Goal: Task Accomplishment & Management: Use online tool/utility

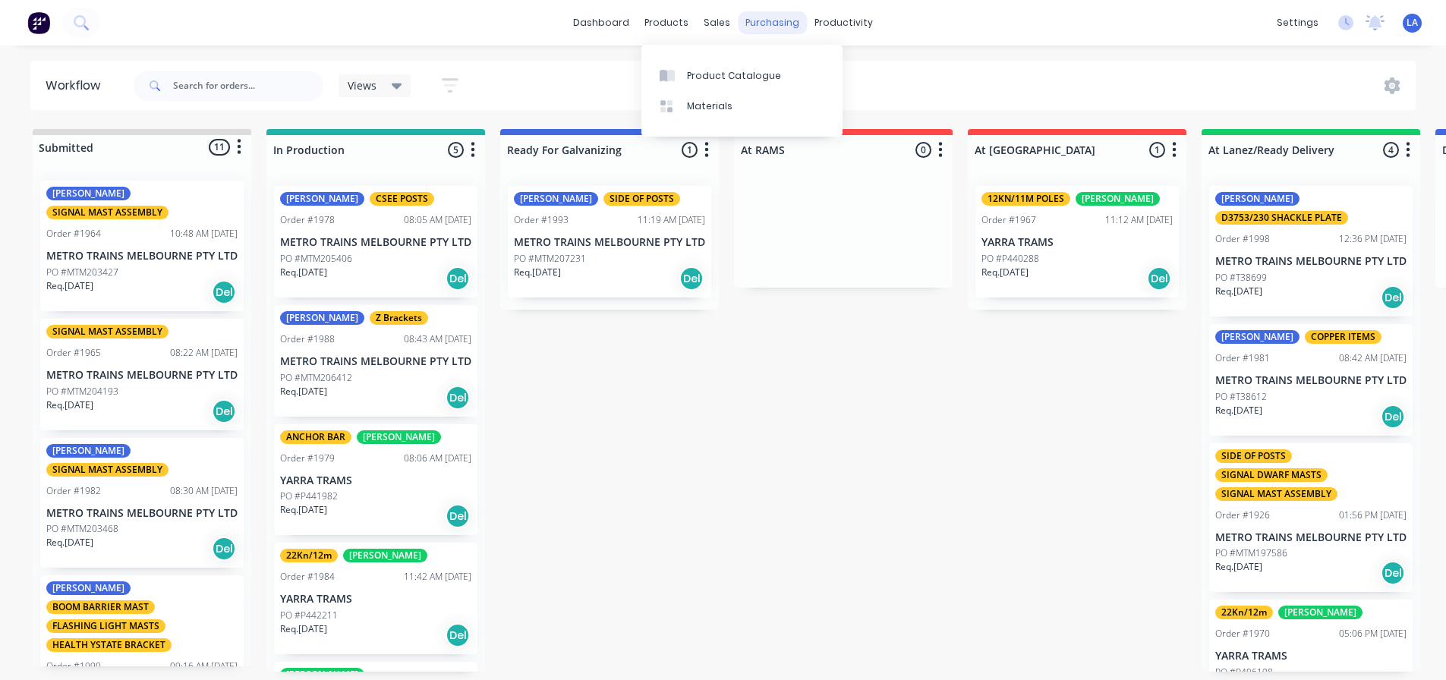
scroll to position [455, 0]
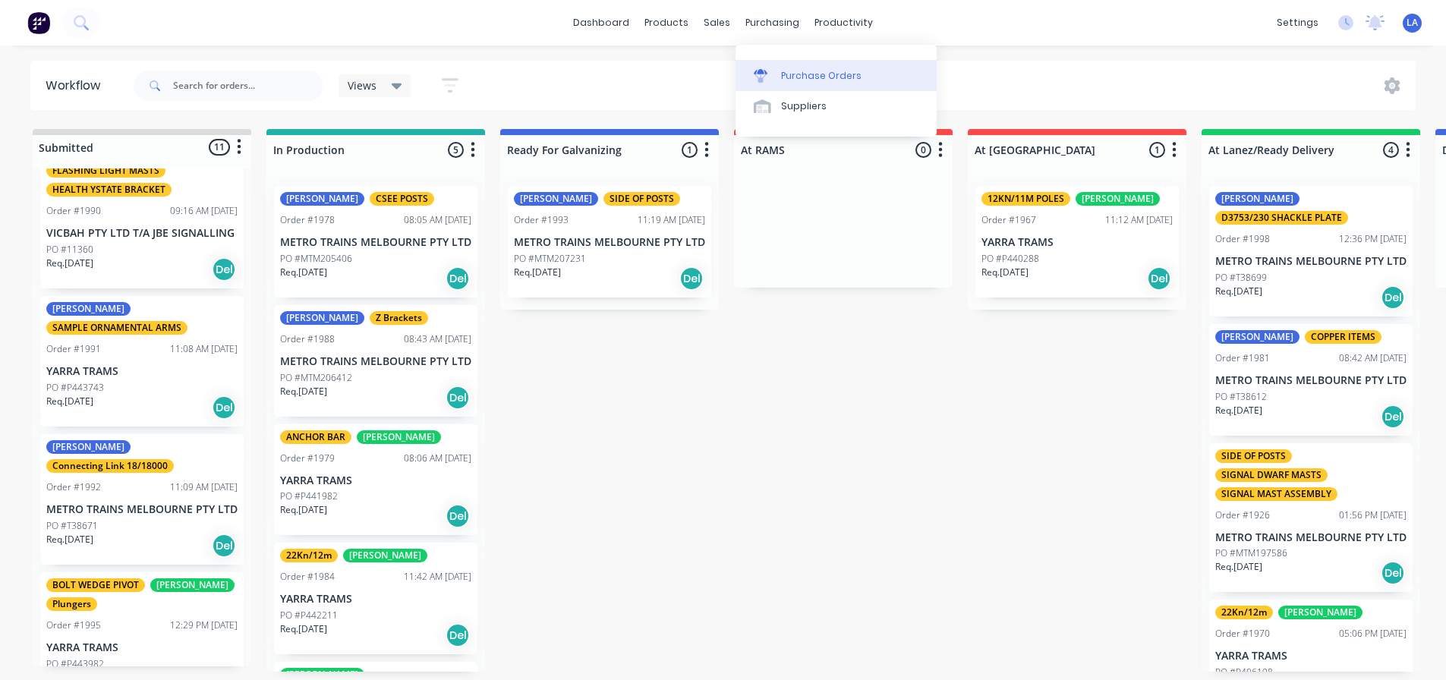
click at [759, 69] on icon at bounding box center [761, 71] width 14 height 5
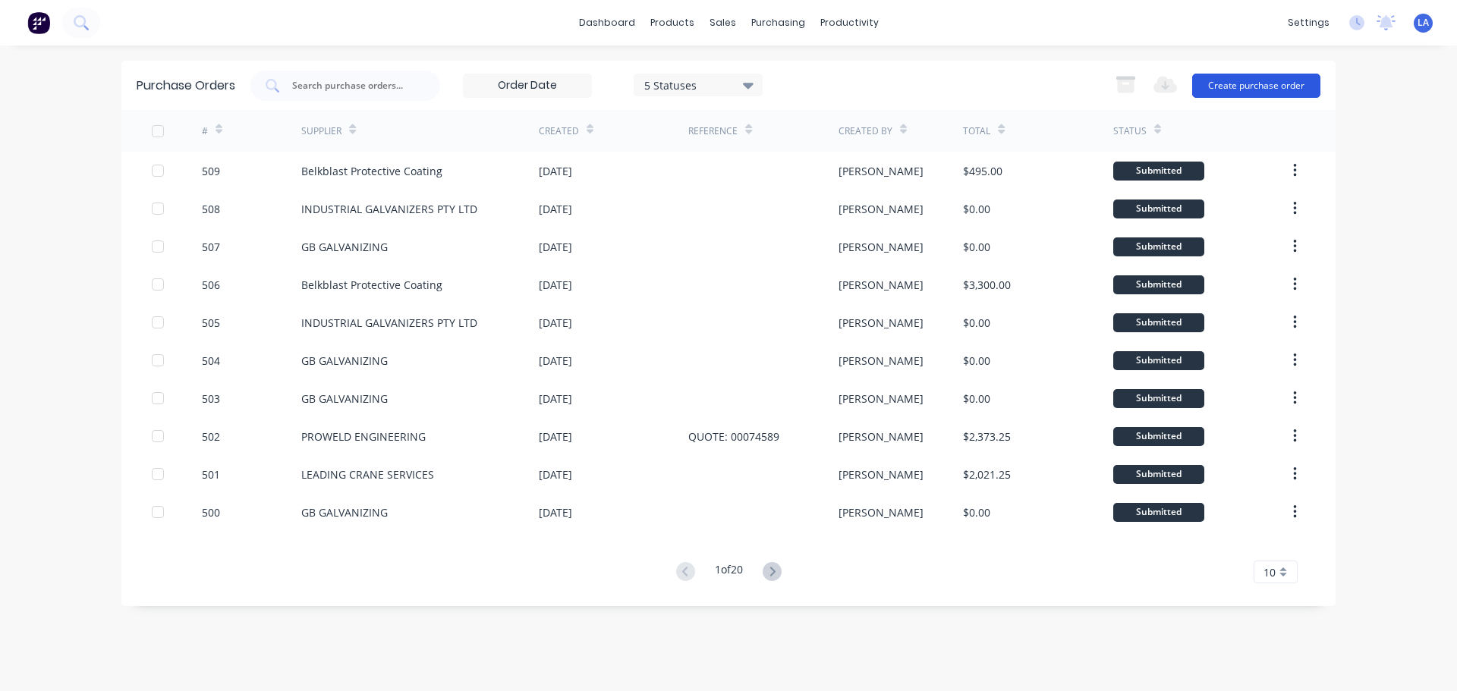
click at [1300, 87] on button "Create purchase order" at bounding box center [1256, 86] width 128 height 24
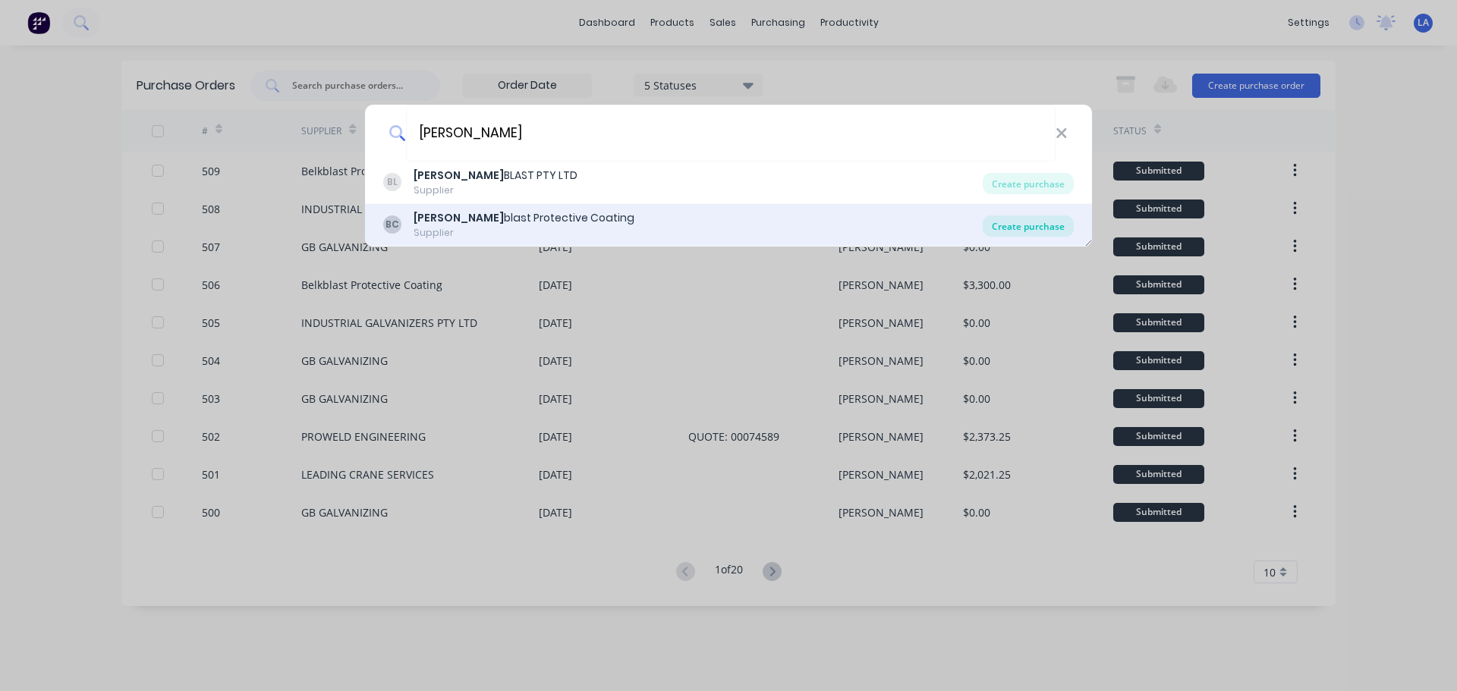
type input "[PERSON_NAME]"
click at [1027, 215] on div "[PERSON_NAME] blast Protective Coating Supplier Create purchase" at bounding box center [728, 225] width 727 height 43
click at [1032, 232] on div "Create purchase" at bounding box center [1028, 226] width 91 height 21
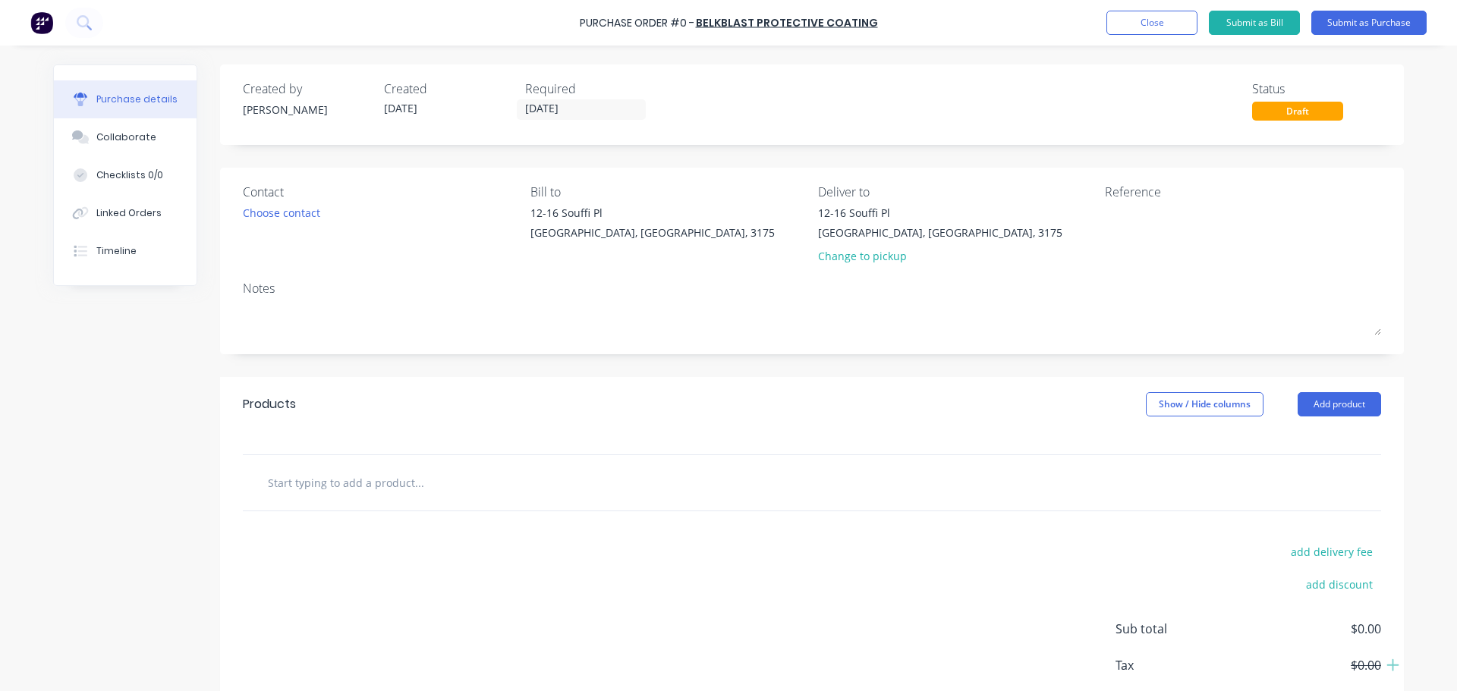
click at [366, 488] on input "text" at bounding box center [419, 483] width 304 height 30
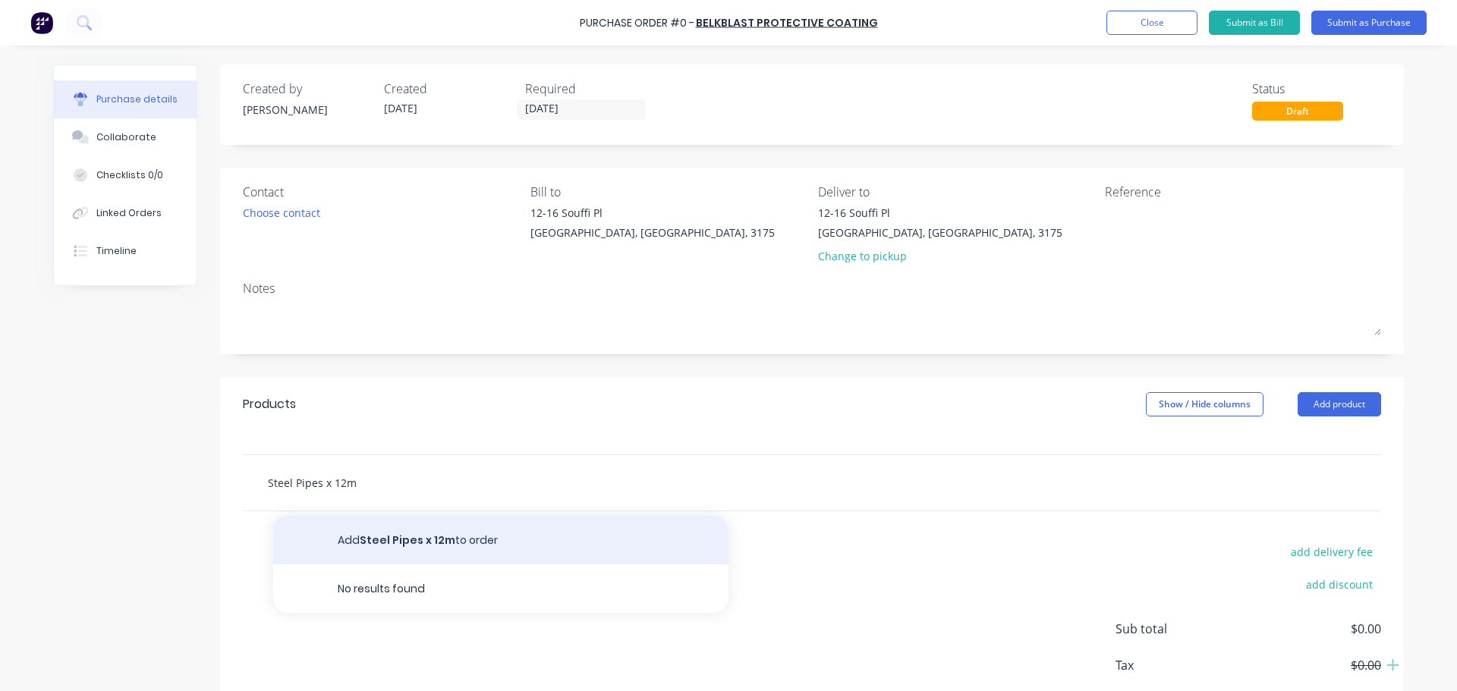
type input "Steel Pipes x 12m"
click at [401, 542] on button "Add Steel Pipes x 12m to order" at bounding box center [500, 540] width 455 height 49
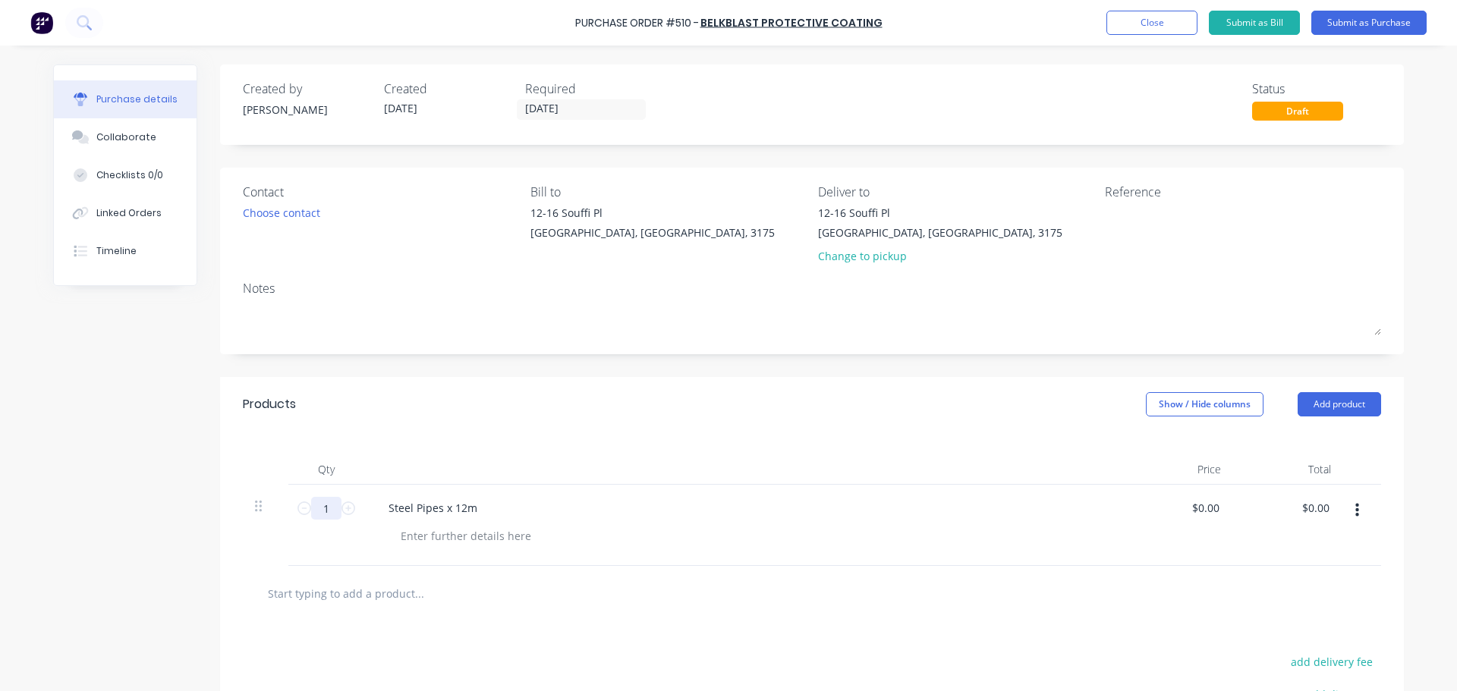
click at [326, 506] on input "1" at bounding box center [326, 508] width 30 height 23
type input "20"
click at [735, 437] on div "Qty Price Total 20 20 Steel Pipes x 12m $0.00 $0.00 $0.00 $0.00" at bounding box center [812, 499] width 1184 height 134
click at [1343, 27] on button "Submit as Purchase" at bounding box center [1369, 23] width 115 height 24
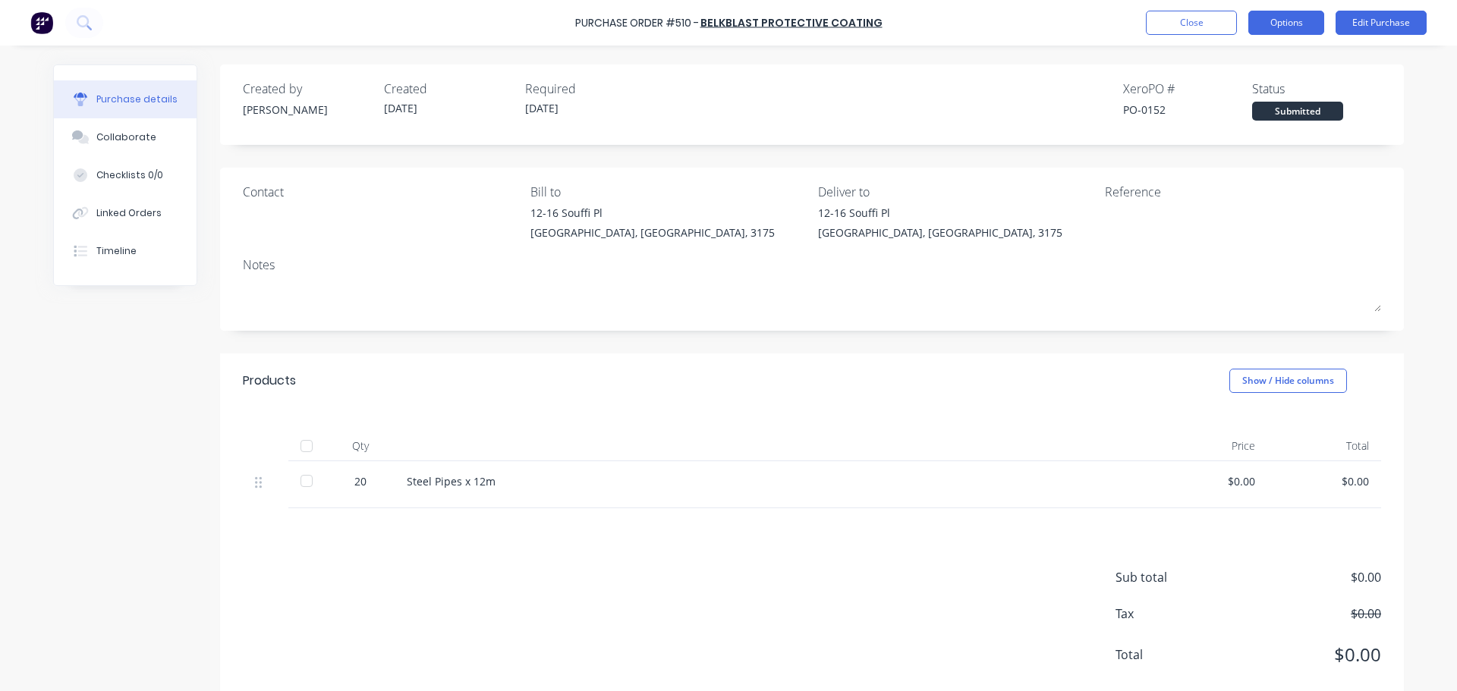
click at [1275, 27] on button "Options" at bounding box center [1287, 23] width 76 height 24
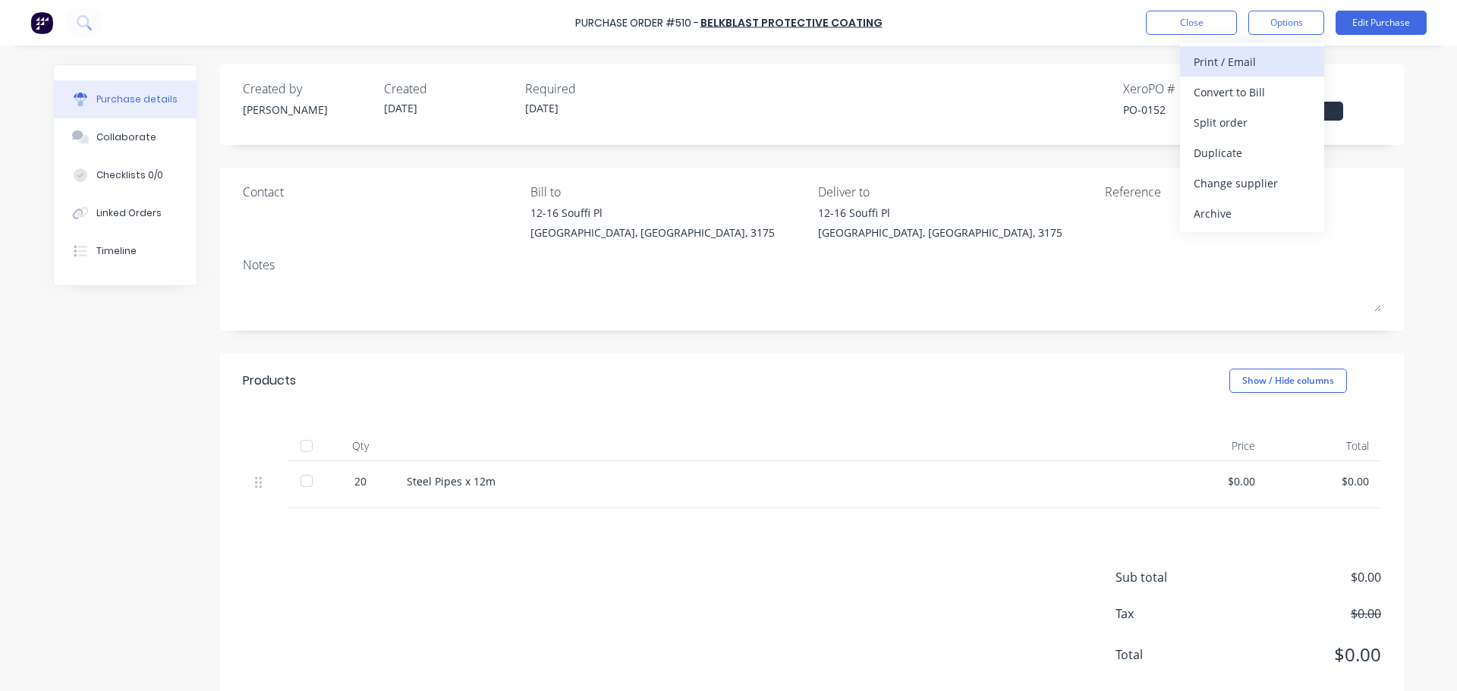
click at [1271, 70] on div "Print / Email" at bounding box center [1252, 62] width 117 height 22
click at [1268, 112] on div "Without pricing" at bounding box center [1252, 123] width 117 height 22
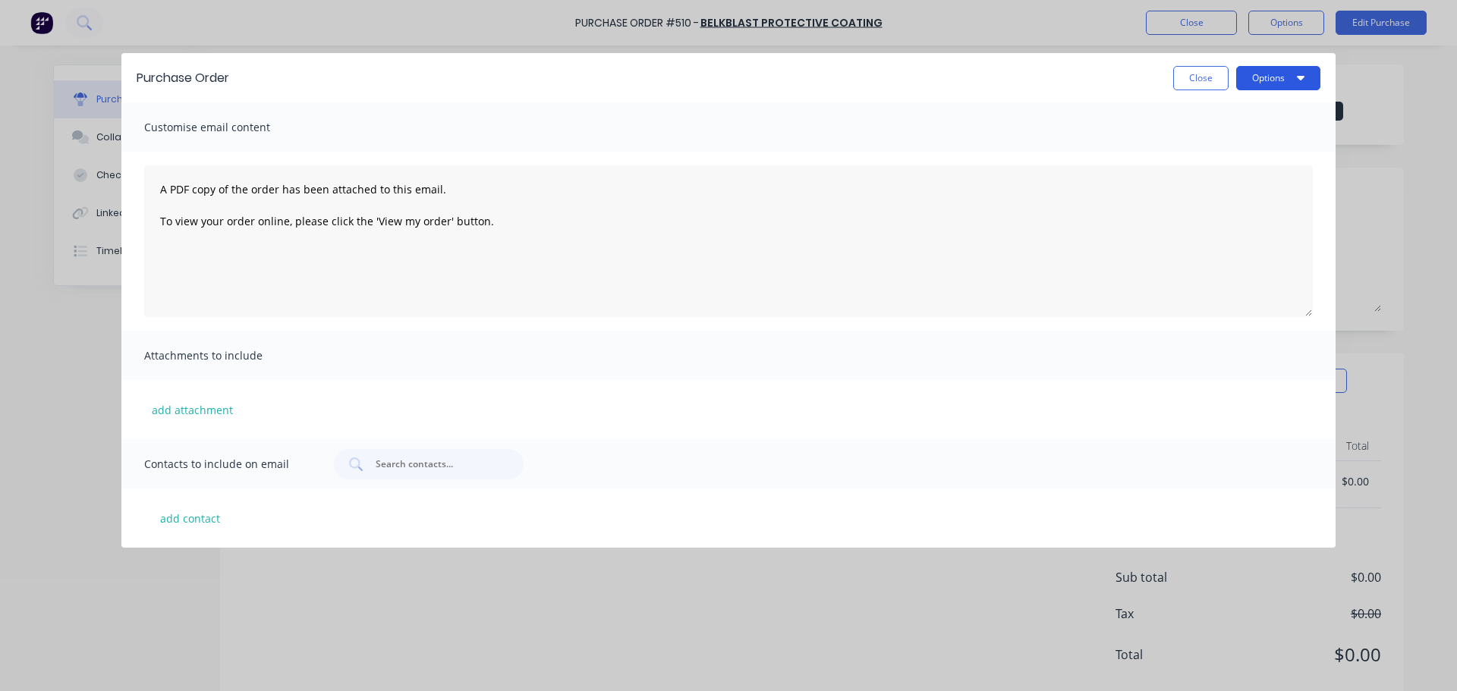
click at [1277, 75] on button "Options" at bounding box center [1278, 78] width 84 height 24
click at [1197, 80] on button "Close" at bounding box center [1200, 78] width 55 height 24
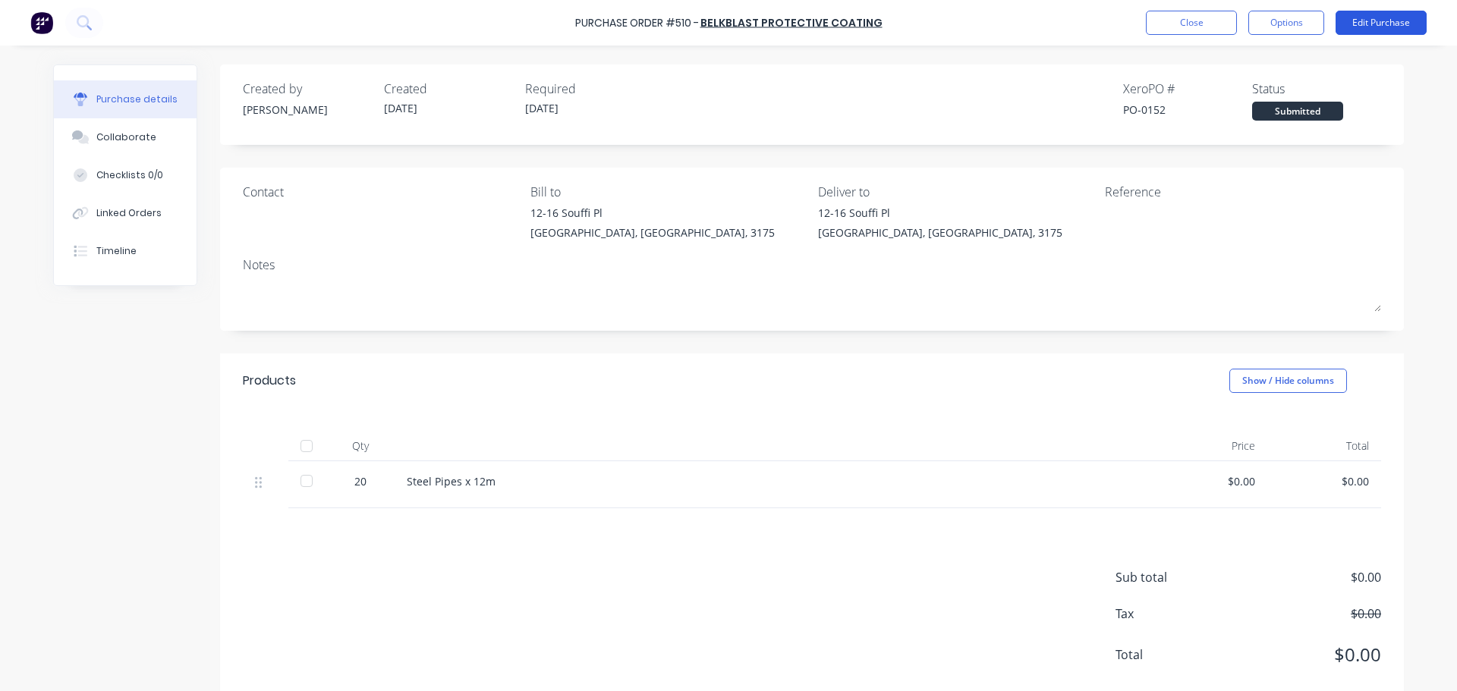
click at [1365, 22] on button "Edit Purchase" at bounding box center [1381, 23] width 91 height 24
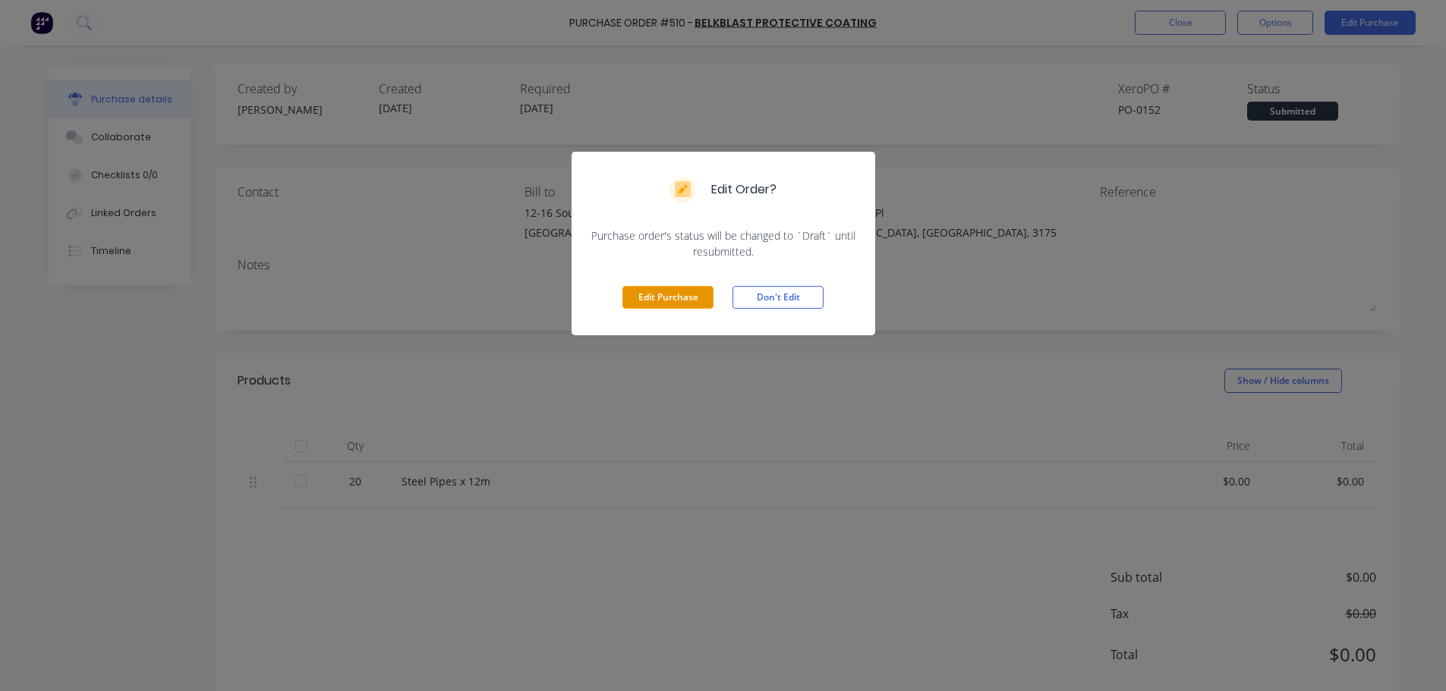
click at [704, 300] on button "Edit Purchase" at bounding box center [667, 297] width 91 height 23
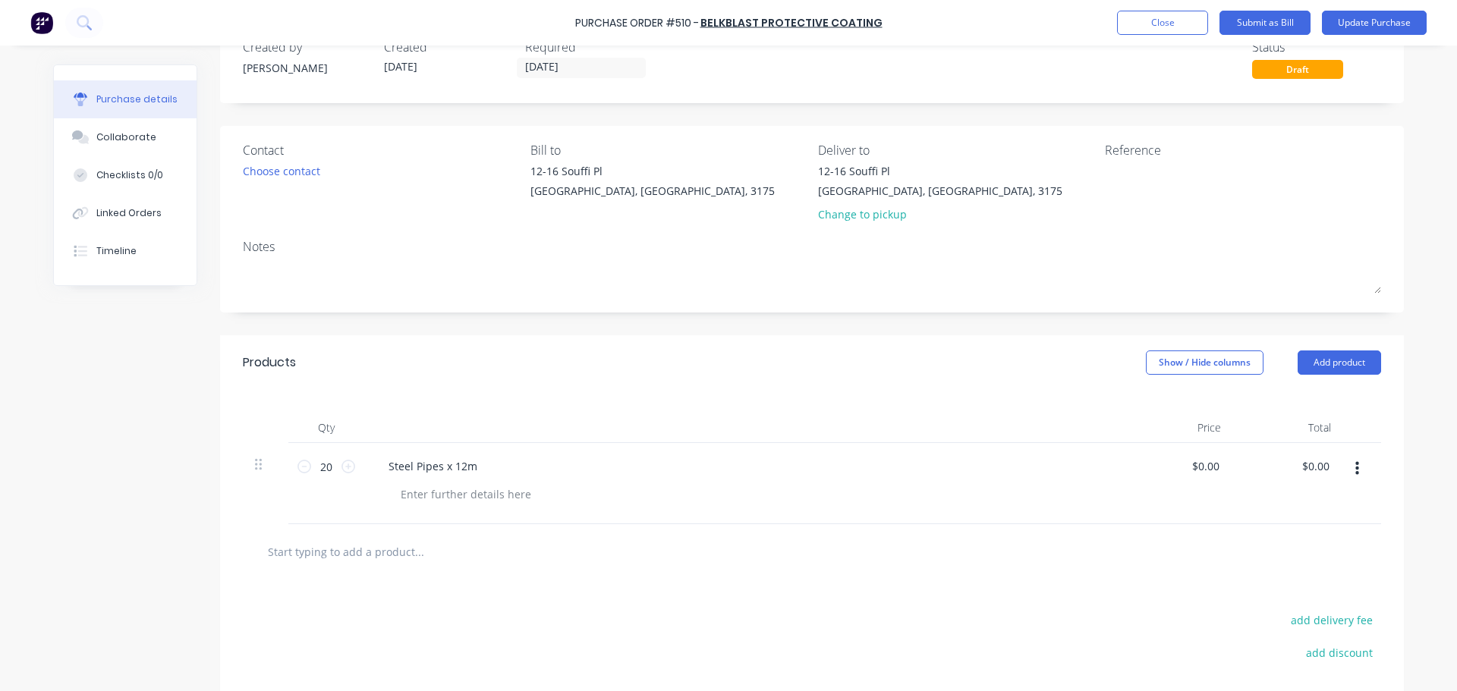
scroll to position [76, 0]
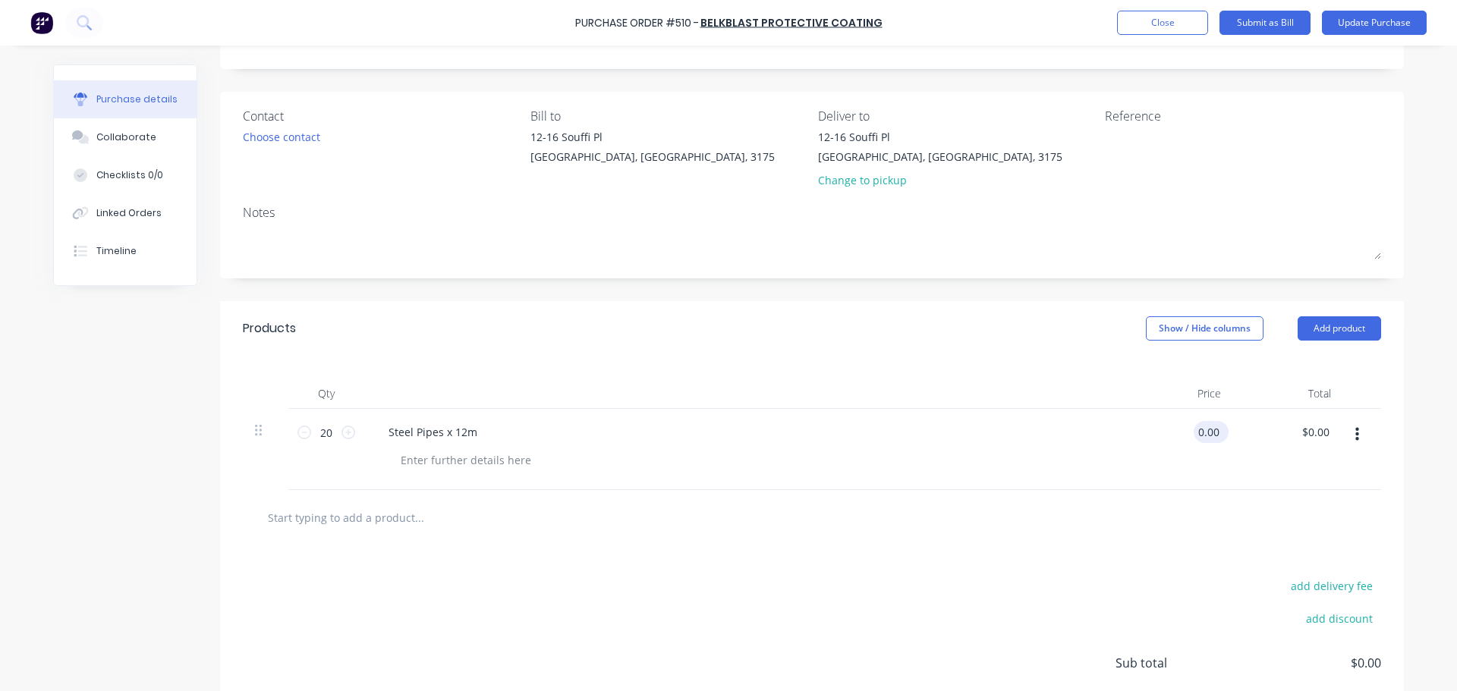
click at [1205, 433] on input "0.00" at bounding box center [1208, 432] width 29 height 22
type input "$150.00"
type input "$3,000.00"
click at [1190, 479] on div "$150.00 150" at bounding box center [1178, 449] width 110 height 81
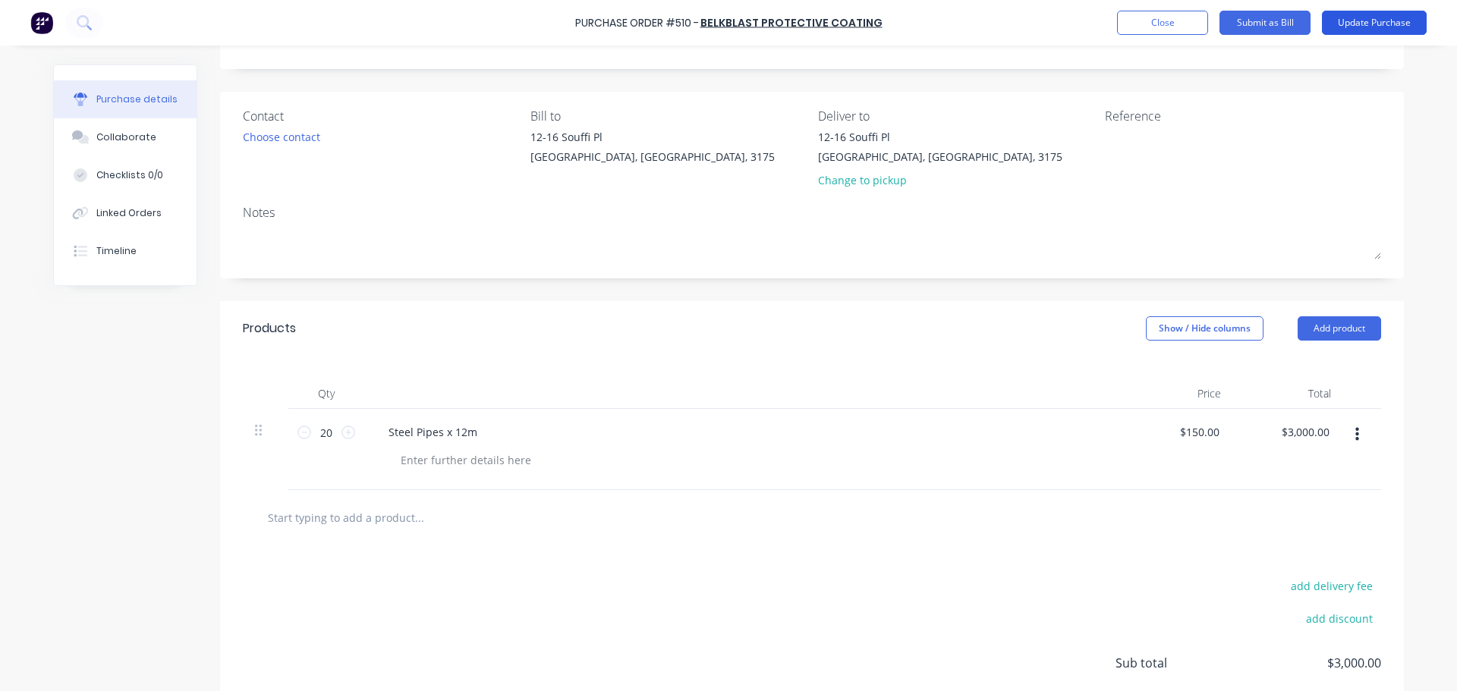
click at [1361, 30] on button "Update Purchase" at bounding box center [1374, 23] width 105 height 24
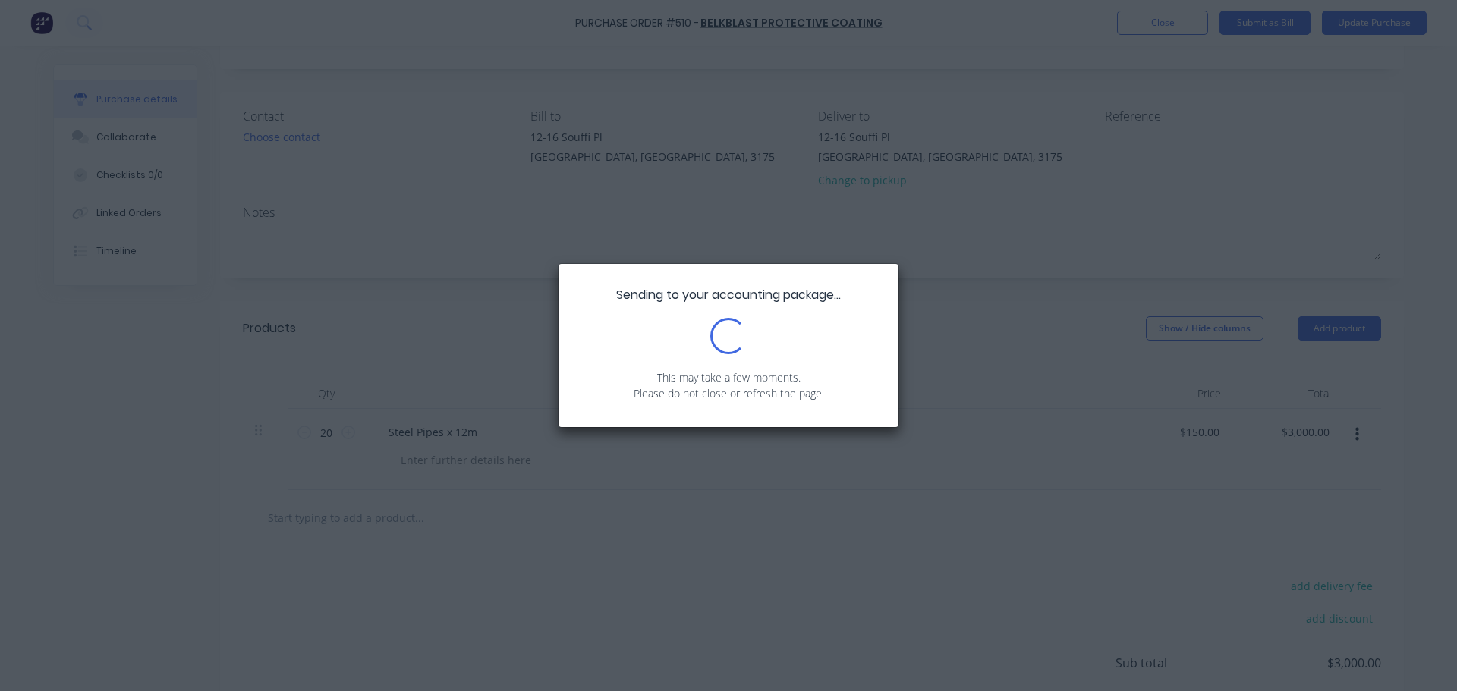
scroll to position [0, 0]
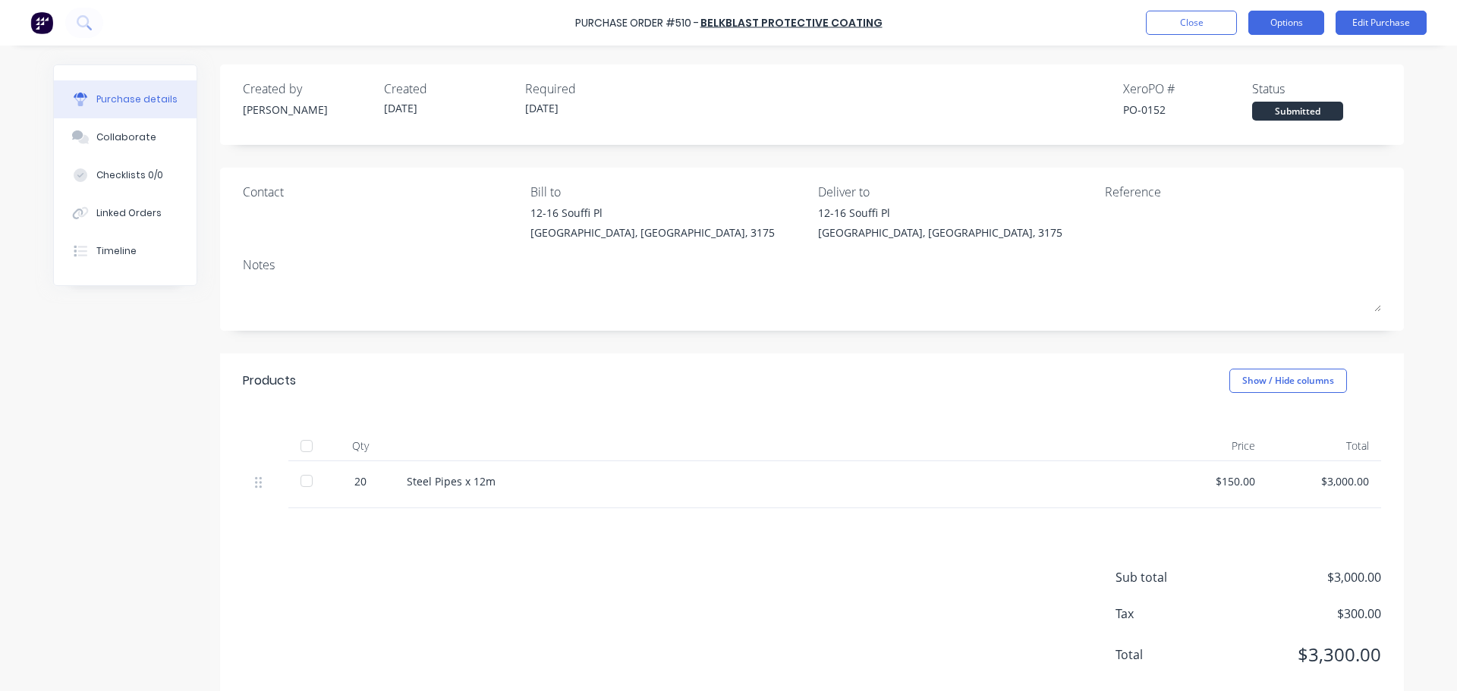
click at [1287, 29] on button "Options" at bounding box center [1287, 23] width 76 height 24
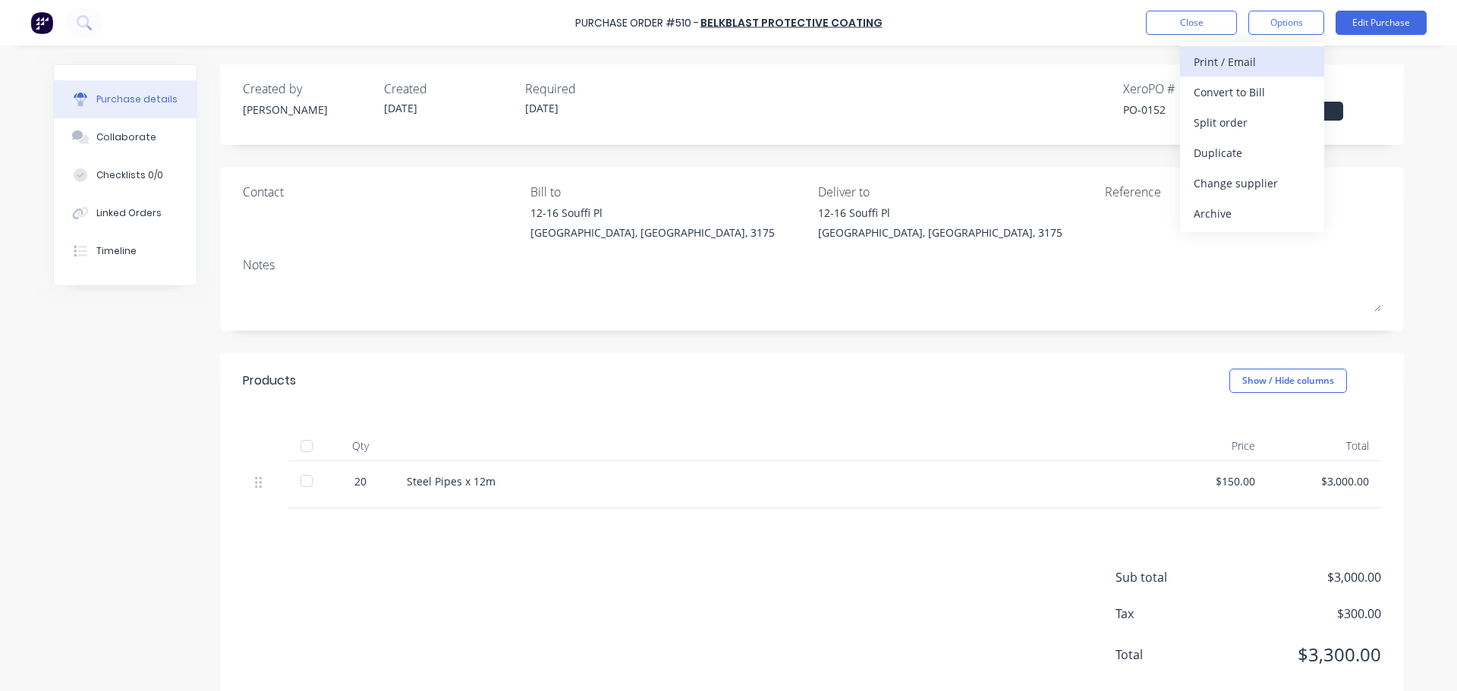
click at [1287, 71] on div "Print / Email" at bounding box center [1252, 62] width 117 height 22
click at [1280, 77] on button "With pricing" at bounding box center [1252, 92] width 144 height 30
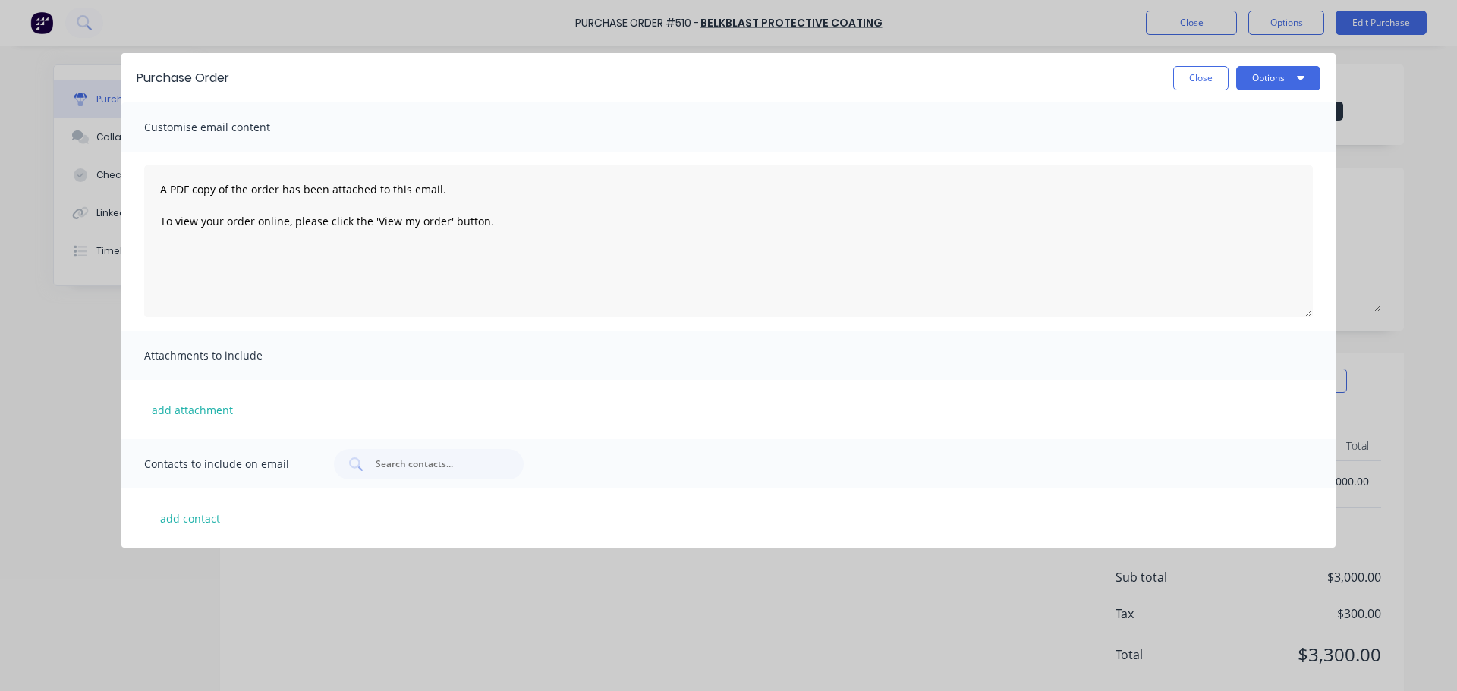
click at [1280, 77] on button "Options" at bounding box center [1278, 78] width 84 height 24
click at [1274, 138] on div "Print" at bounding box center [1248, 147] width 117 height 22
click at [1198, 77] on button "Close" at bounding box center [1200, 78] width 55 height 24
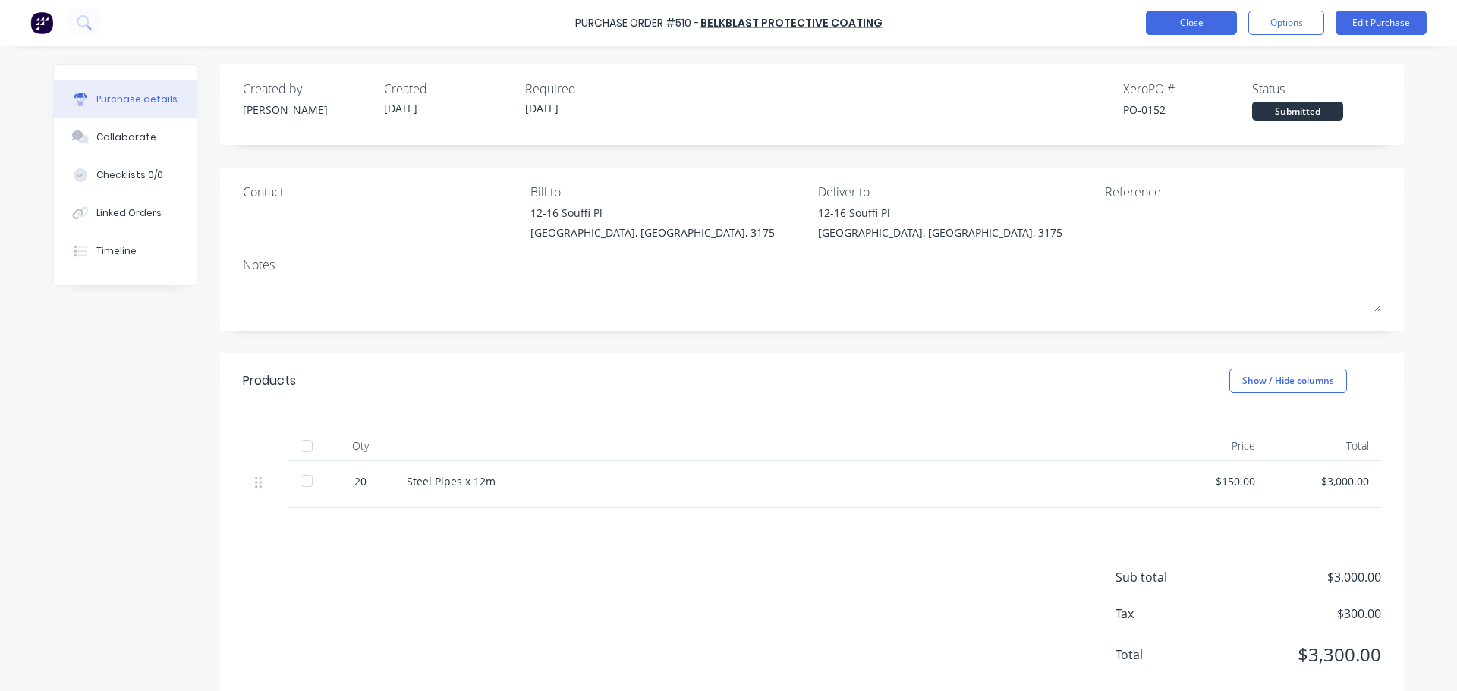
click at [1198, 17] on button "Close" at bounding box center [1191, 23] width 91 height 24
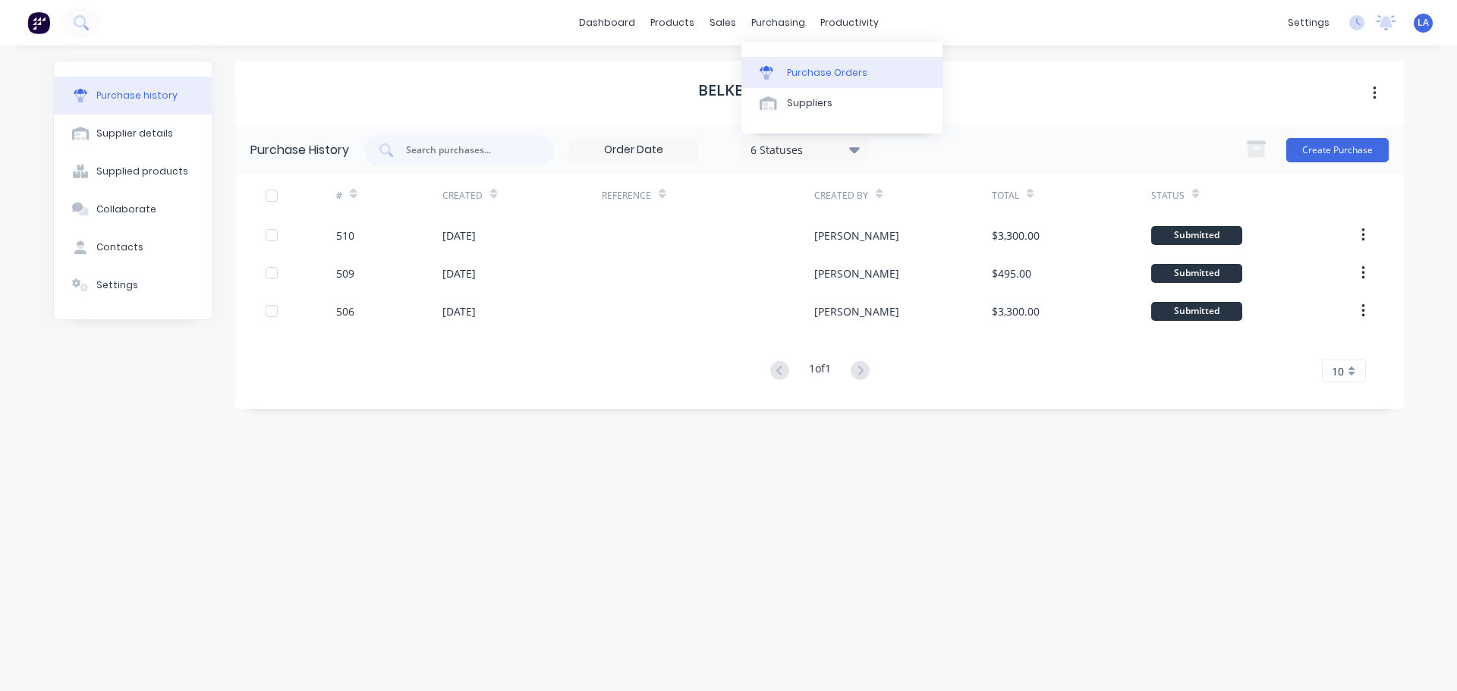
click at [787, 77] on div "Purchase Orders" at bounding box center [827, 73] width 80 height 14
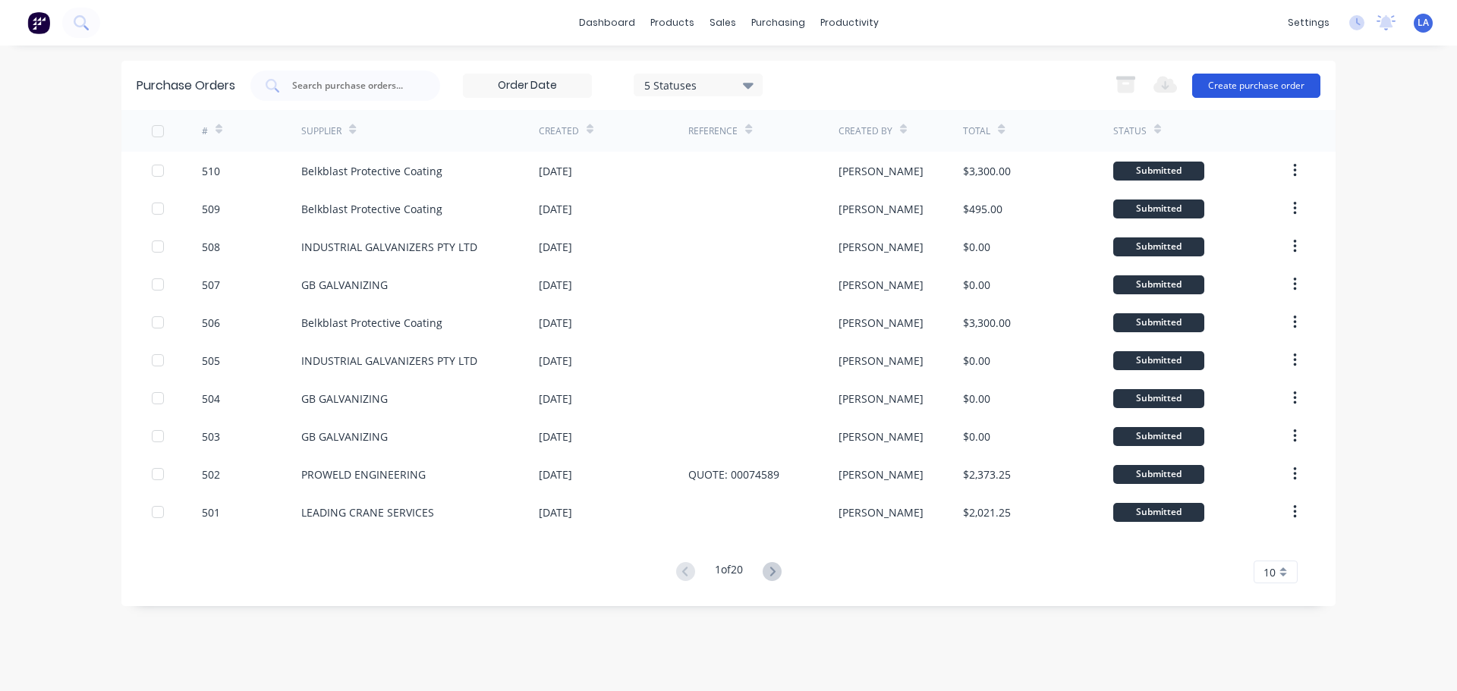
click at [1252, 84] on button "Create purchase order" at bounding box center [1256, 86] width 128 height 24
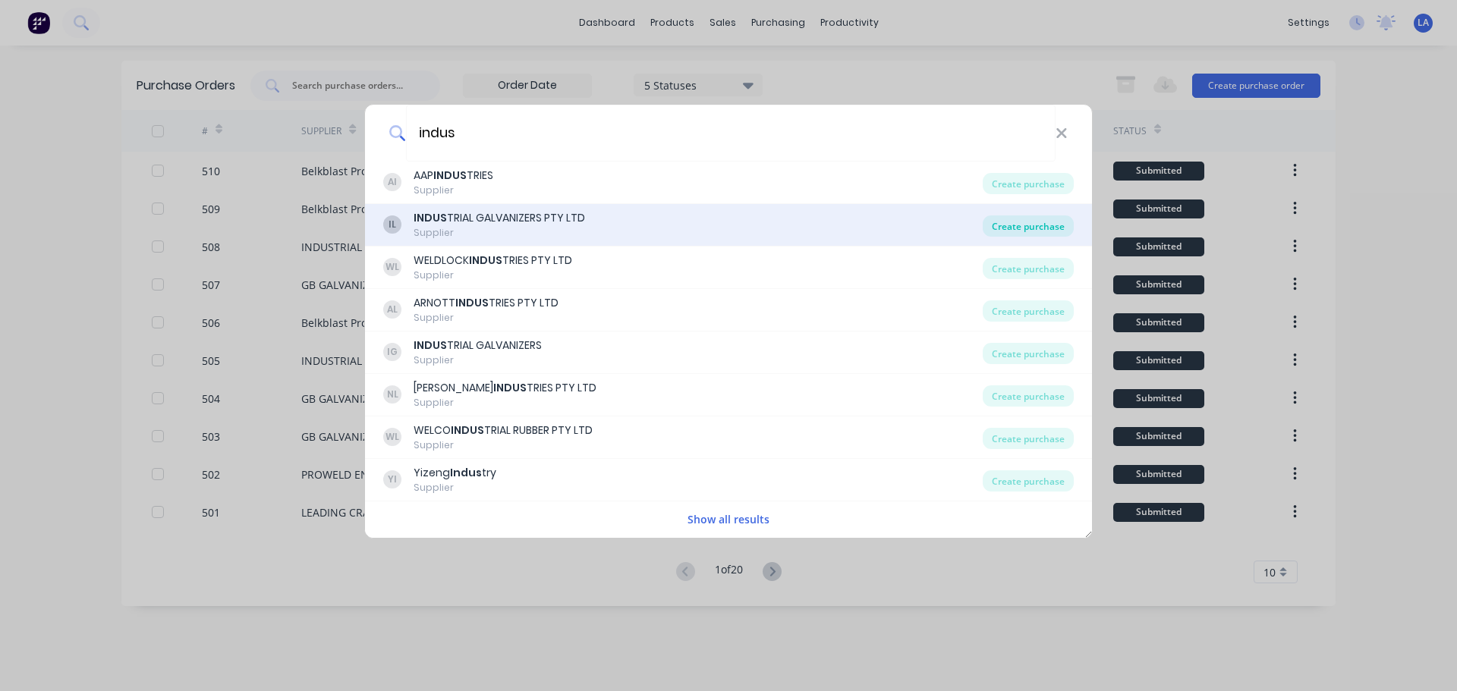
type input "indus"
click at [1026, 228] on div "Create purchase" at bounding box center [1028, 226] width 91 height 21
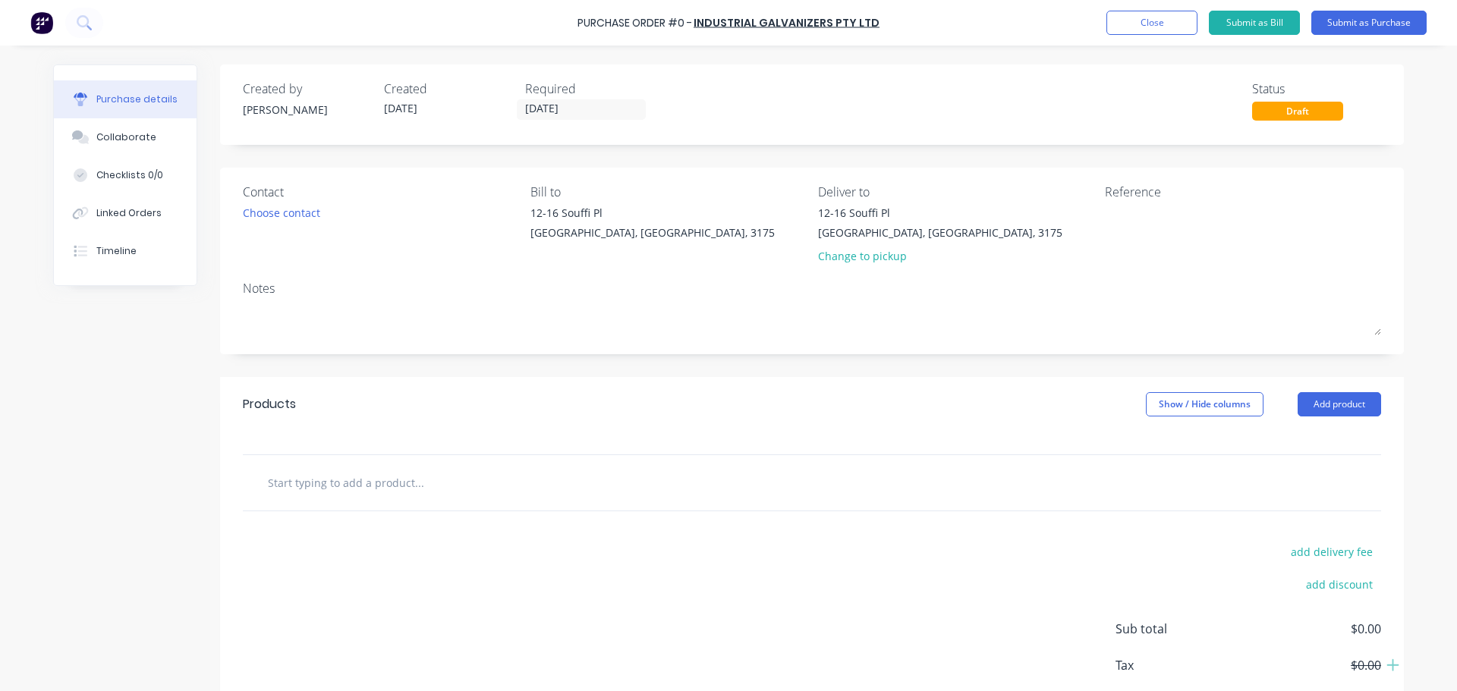
click at [360, 458] on div at bounding box center [812, 482] width 1139 height 55
click at [360, 468] on div at bounding box center [812, 482] width 1139 height 55
click at [348, 490] on input "text" at bounding box center [419, 483] width 304 height 30
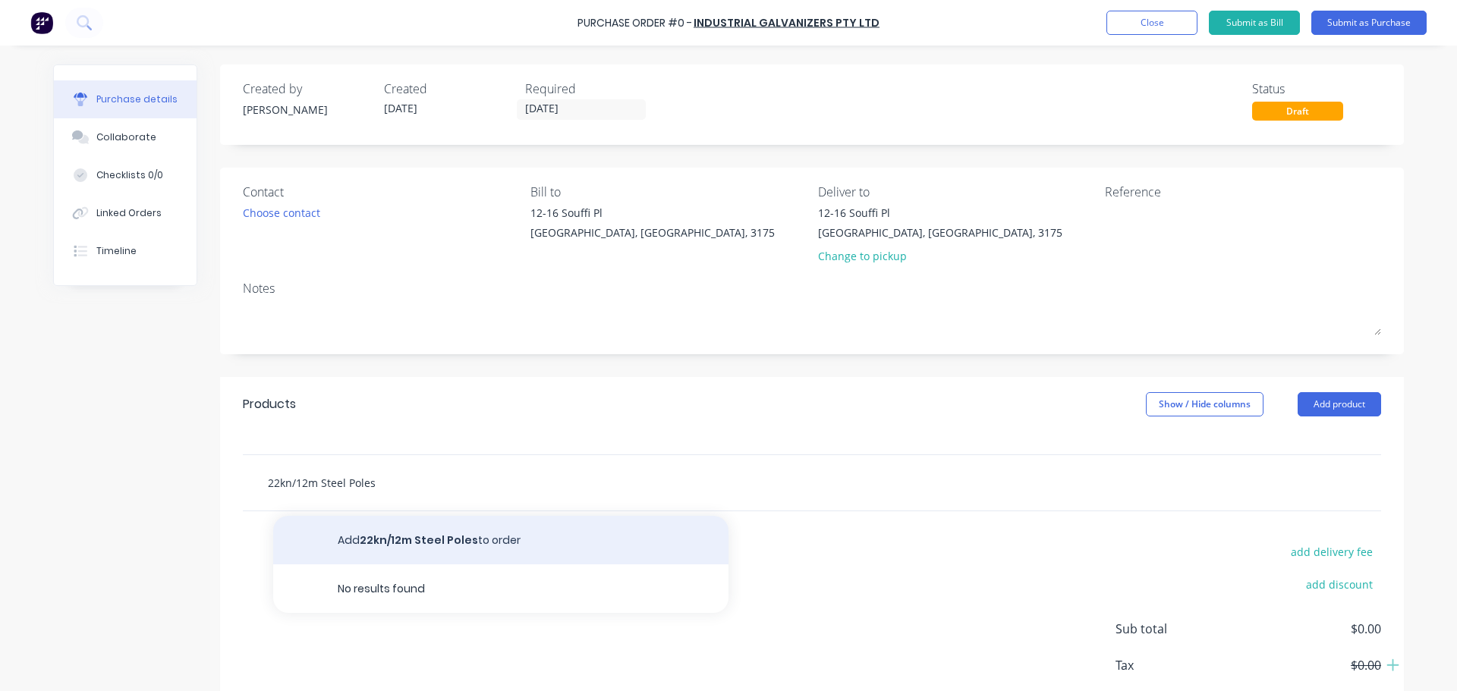
type input "22kn/12m Steel Poles"
click at [421, 536] on button "Add 22kn/12m Steel Poles to order" at bounding box center [500, 540] width 455 height 49
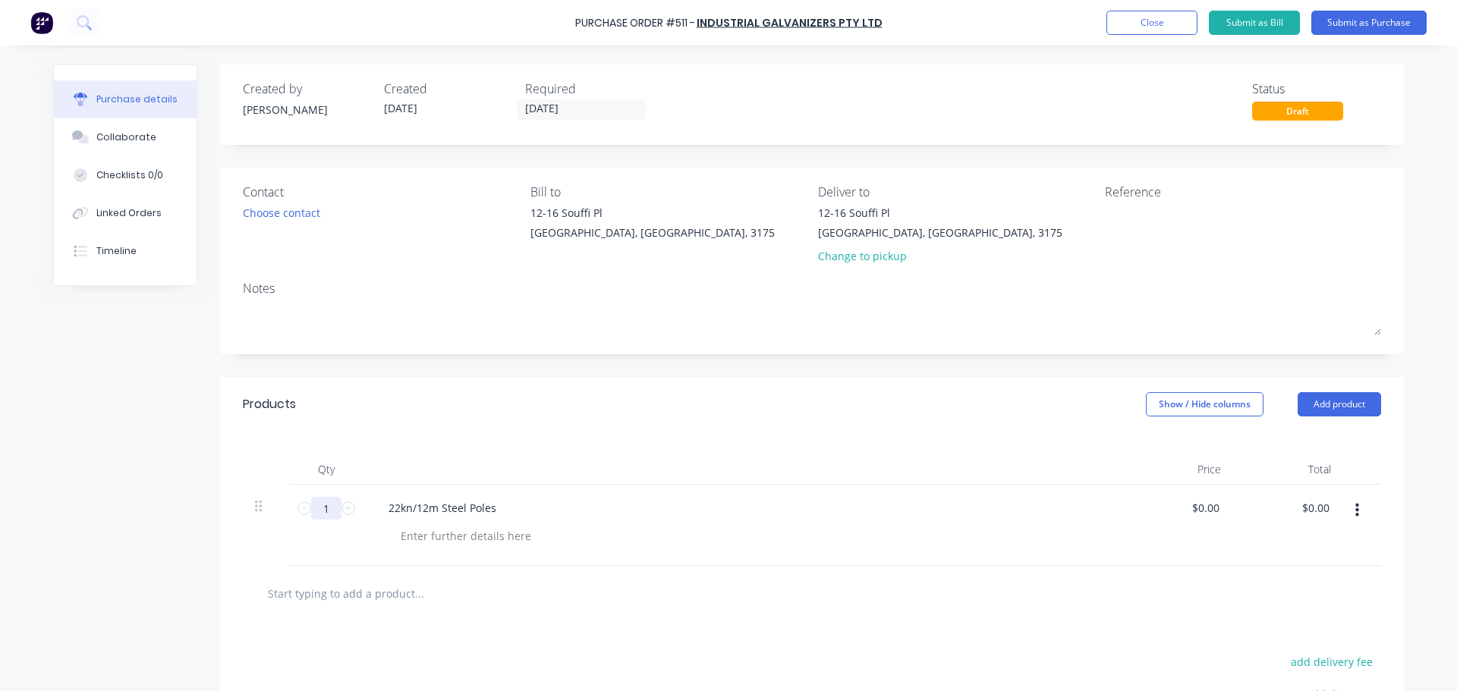
click at [323, 506] on input "1" at bounding box center [326, 508] width 30 height 23
type input "20"
click at [451, 458] on div at bounding box center [743, 470] width 759 height 30
click at [1379, 15] on button "Submit as Purchase" at bounding box center [1369, 23] width 115 height 24
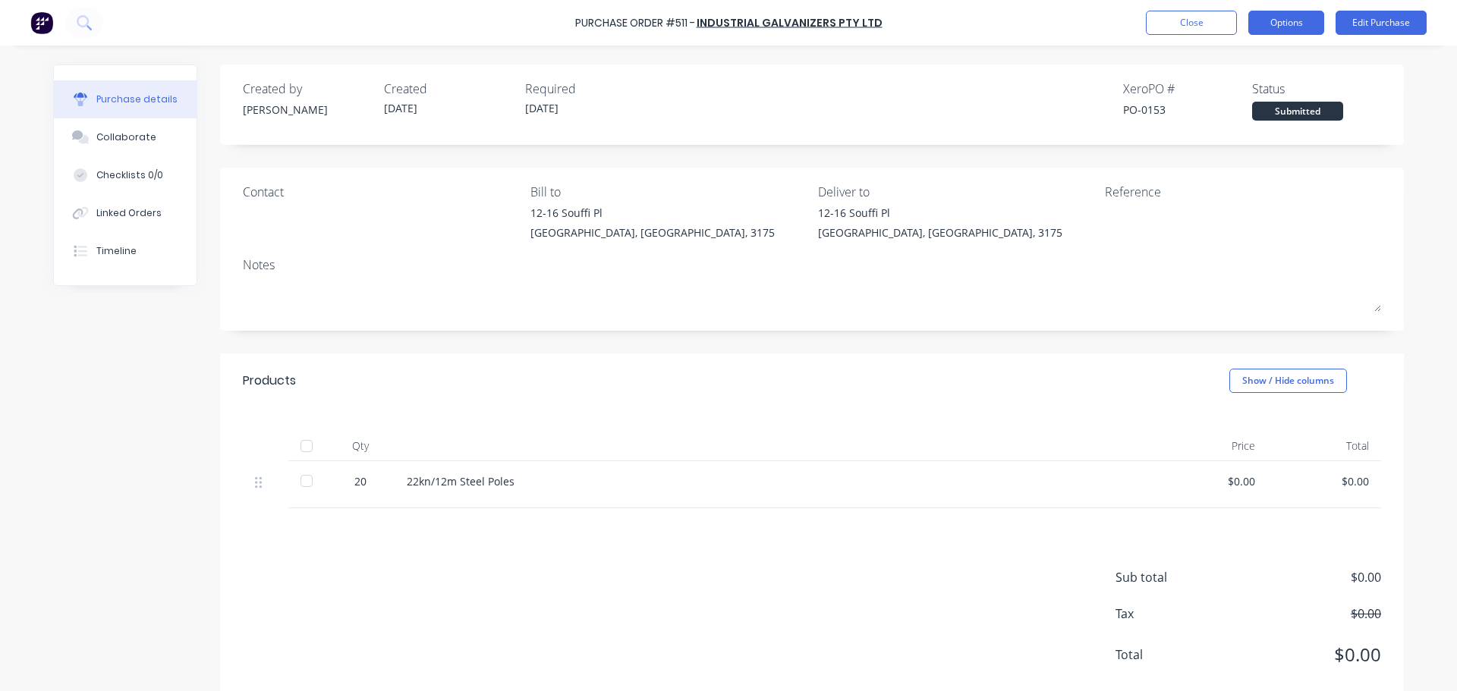
click at [1302, 15] on button "Options" at bounding box center [1287, 23] width 76 height 24
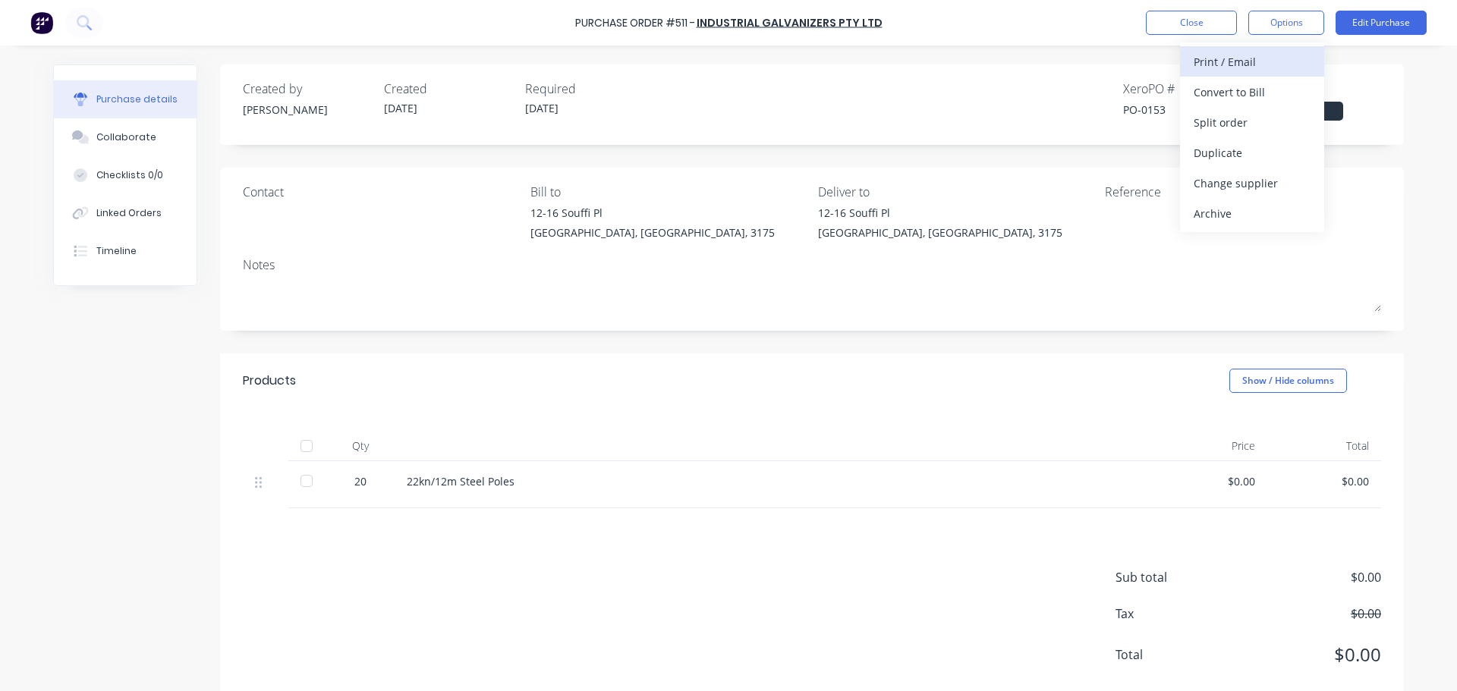
click at [1271, 72] on div "Print / Email" at bounding box center [1252, 62] width 117 height 22
click at [1262, 110] on button "Without pricing" at bounding box center [1252, 122] width 144 height 30
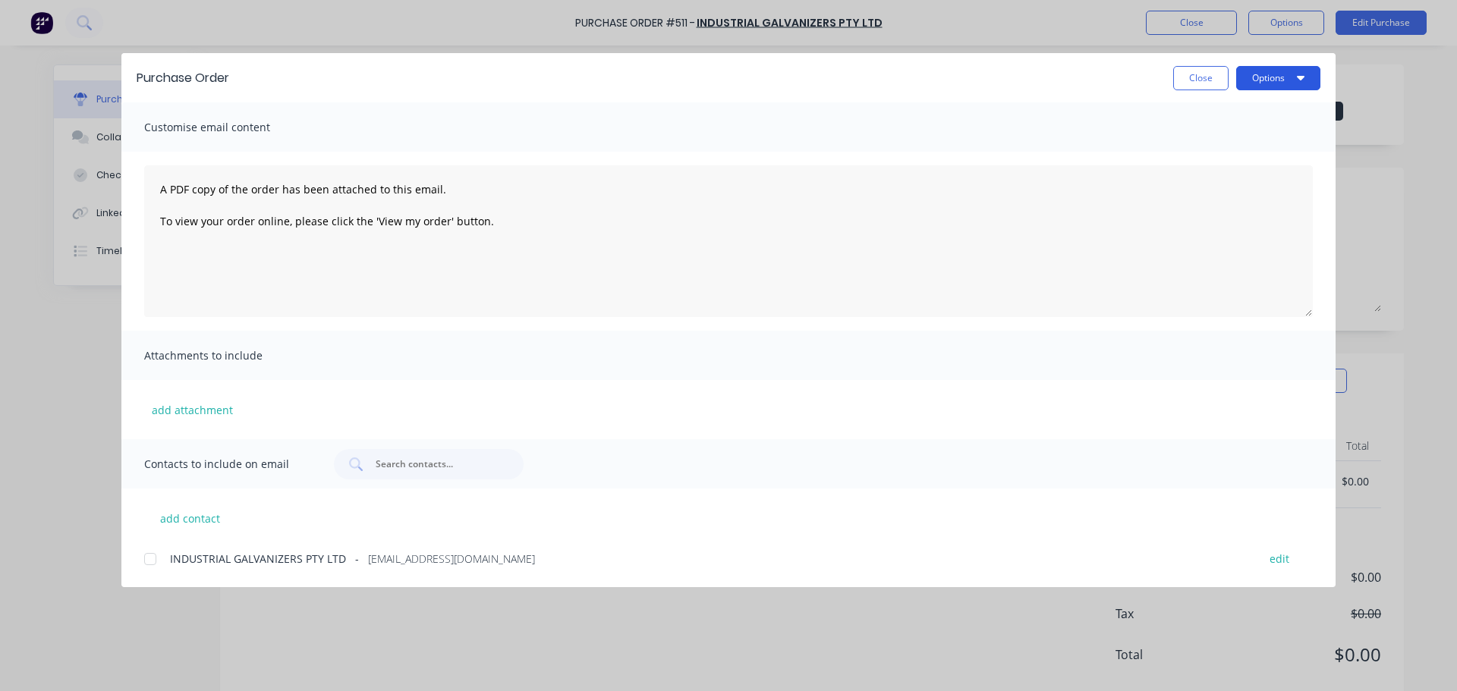
click at [1266, 75] on button "Options" at bounding box center [1278, 78] width 84 height 24
click at [1254, 146] on div "Print" at bounding box center [1248, 147] width 117 height 22
